Goal: Information Seeking & Learning: Learn about a topic

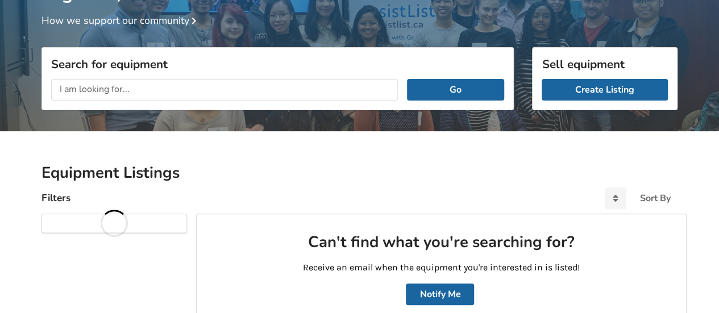
scroll to position [84, 0]
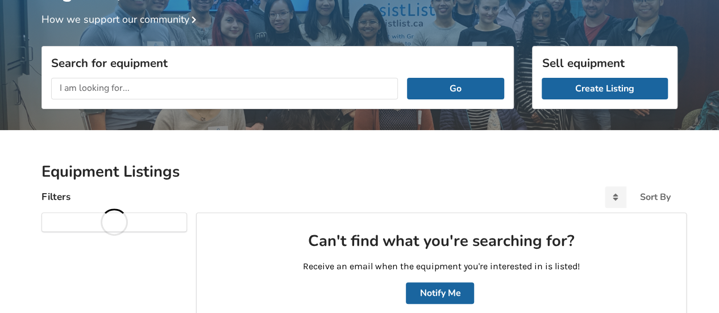
click at [101, 89] on input "text" at bounding box center [224, 89] width 347 height 22
type input "walkers"
click at [407, 78] on button "Go" at bounding box center [455, 89] width 97 height 22
